Goal: Information Seeking & Learning: Learn about a topic

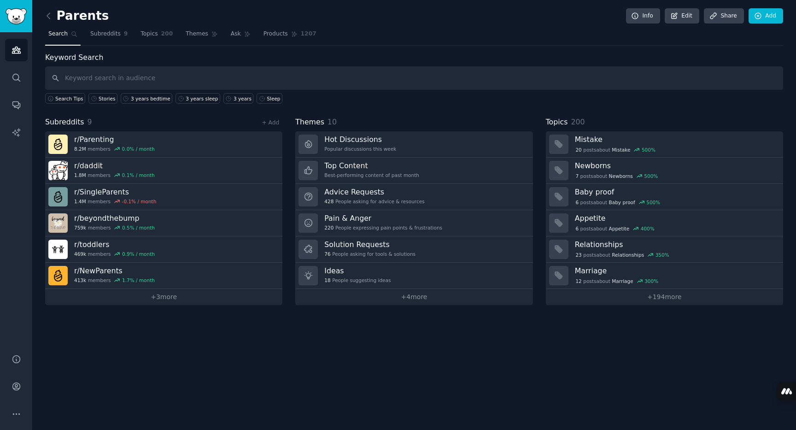
click at [199, 81] on input "text" at bounding box center [414, 77] width 738 height 23
click at [159, 34] on link "Topics 200" at bounding box center [156, 36] width 39 height 19
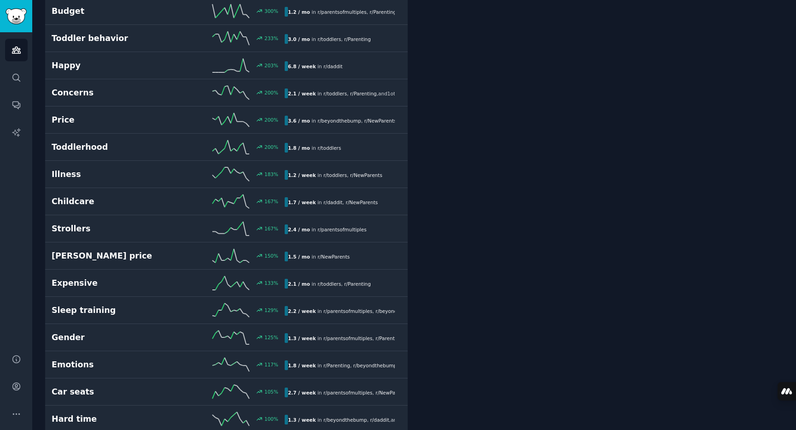
scroll to position [263, 0]
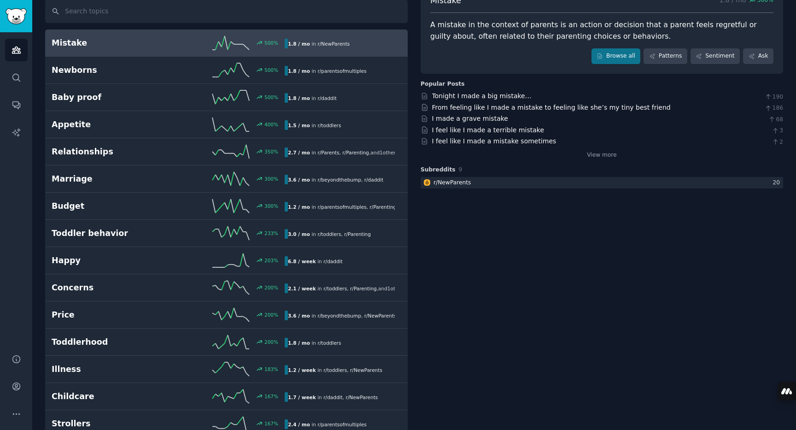
scroll to position [0, 0]
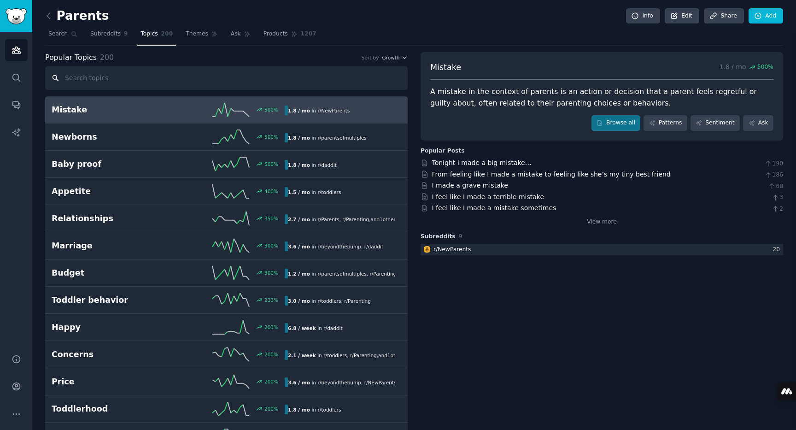
click at [319, 72] on input "text" at bounding box center [226, 77] width 362 height 23
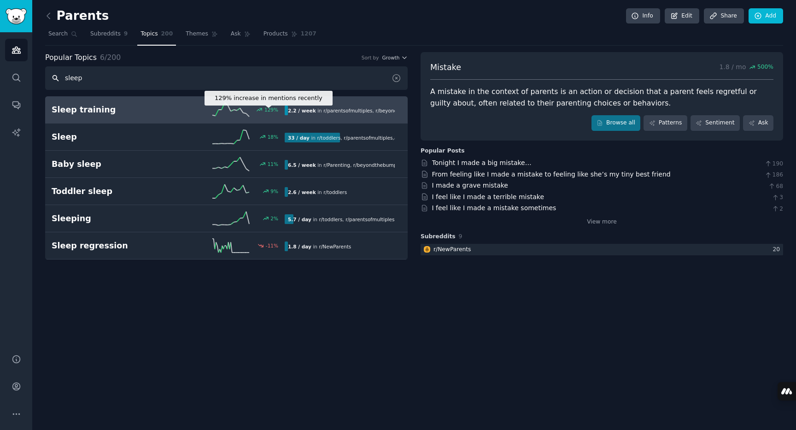
type input "sleep"
click at [258, 109] on icon at bounding box center [259, 109] width 6 height 6
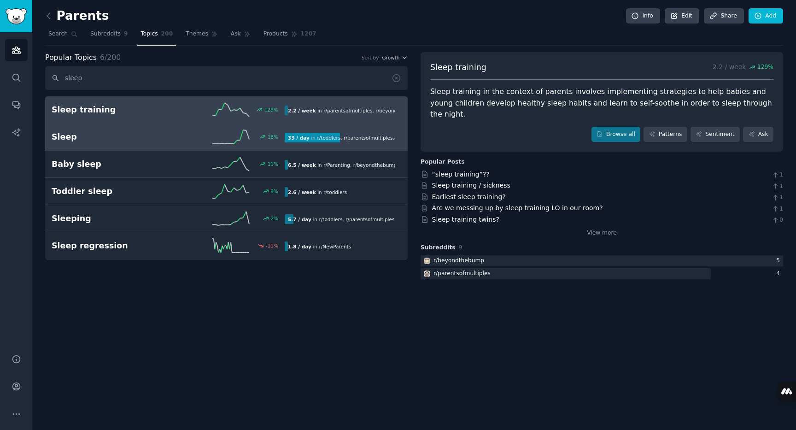
click at [207, 139] on div "18 %" at bounding box center [226, 137] width 116 height 14
